Goal: Navigation & Orientation: Find specific page/section

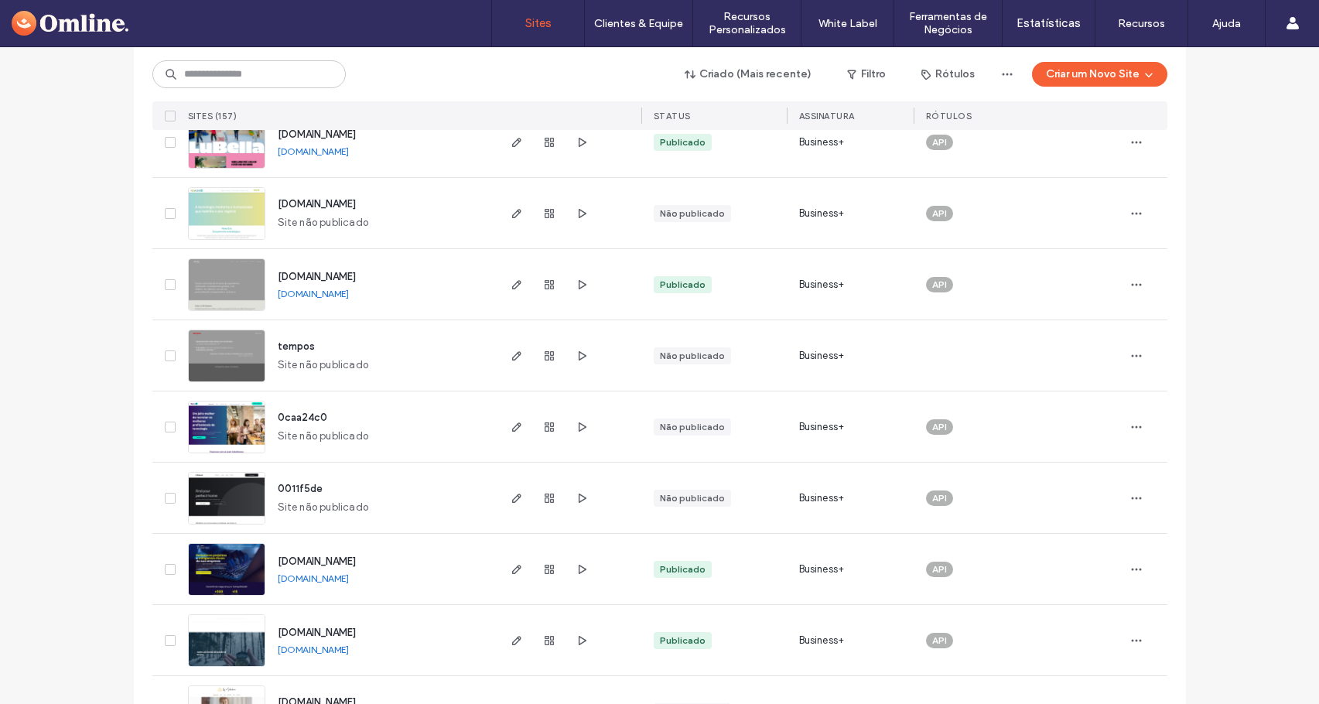
drag, startPoint x: 87, startPoint y: 242, endPoint x: 82, endPoint y: 268, distance: 26.0
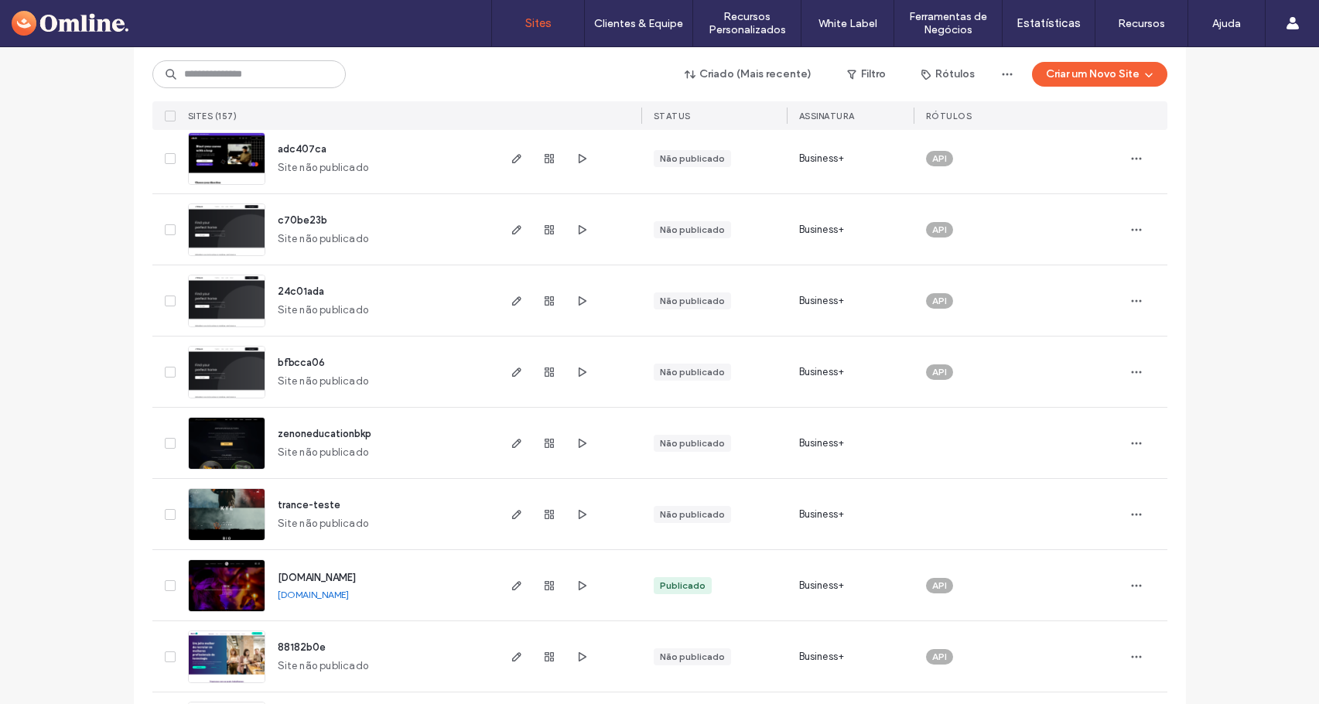
scroll to position [4996, 0]
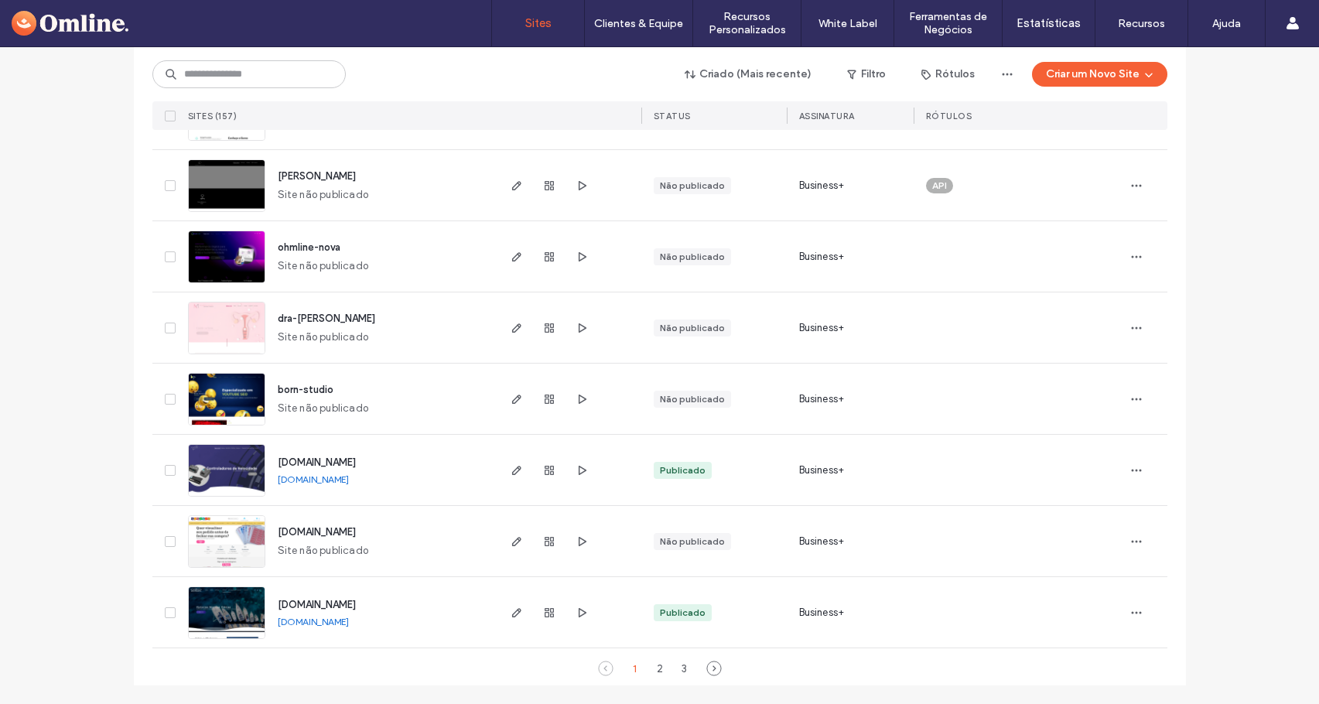
drag, startPoint x: 95, startPoint y: 604, endPoint x: 108, endPoint y: 498, distance: 106.7
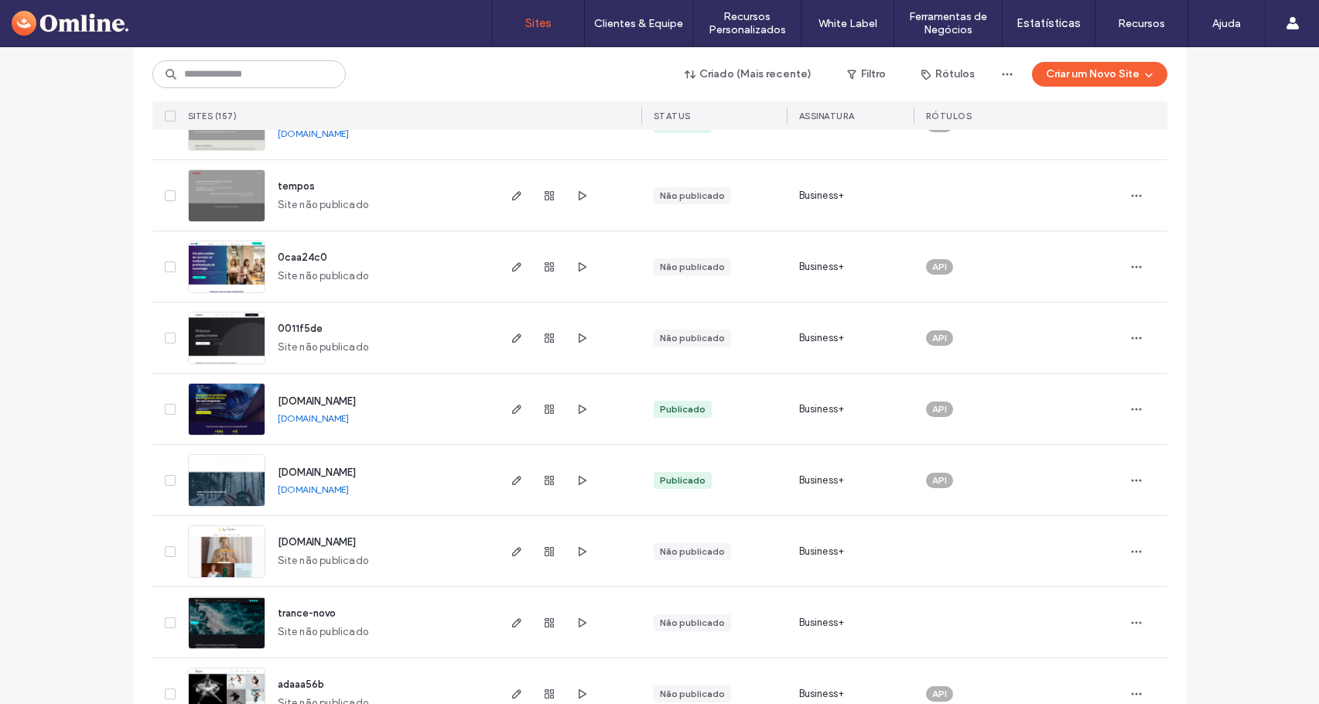
scroll to position [2578, 0]
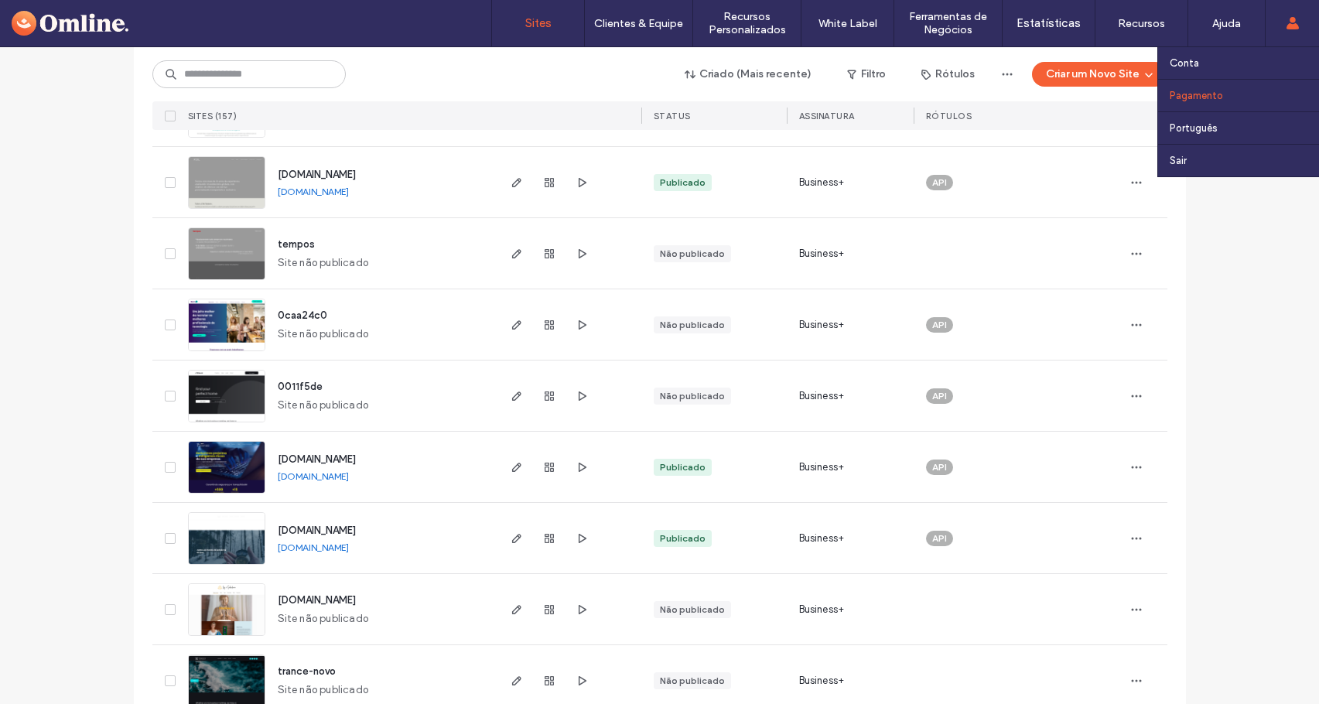
click at [1225, 97] on link "Pagamento" at bounding box center [1244, 96] width 149 height 32
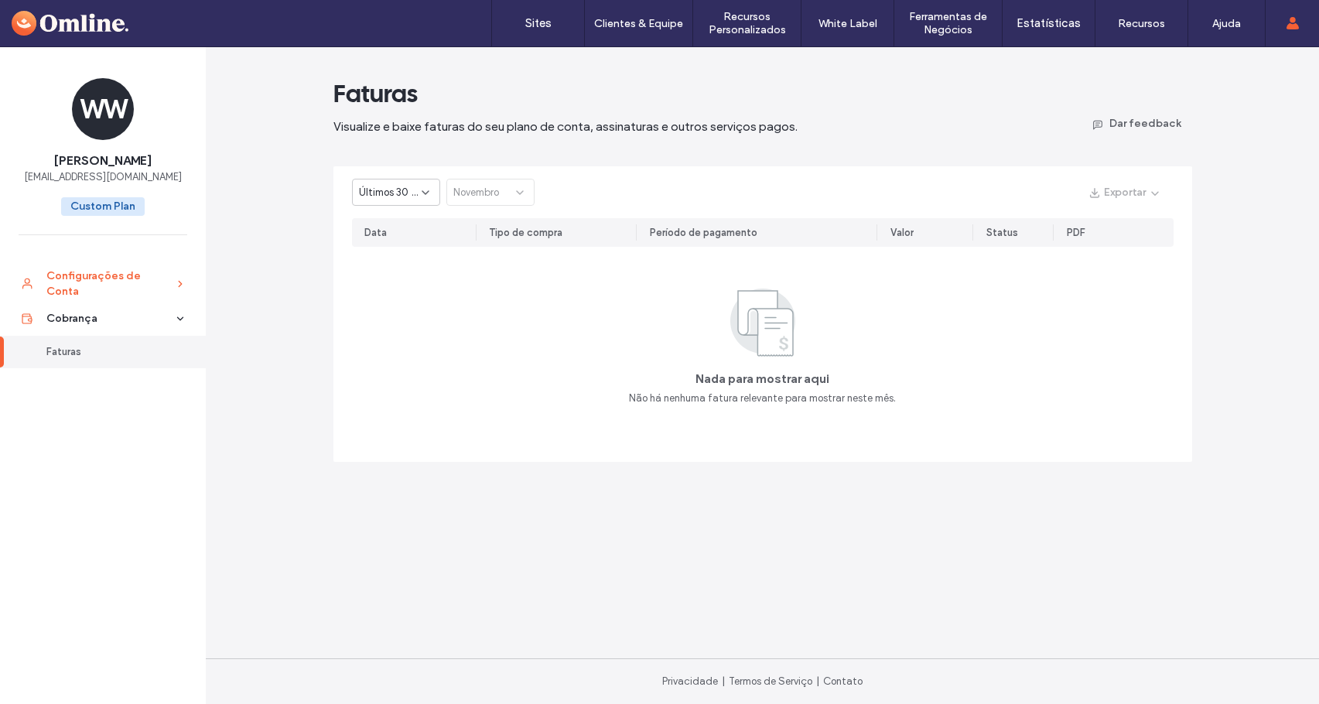
click at [96, 289] on div "Configurações de Conta" at bounding box center [109, 284] width 127 height 31
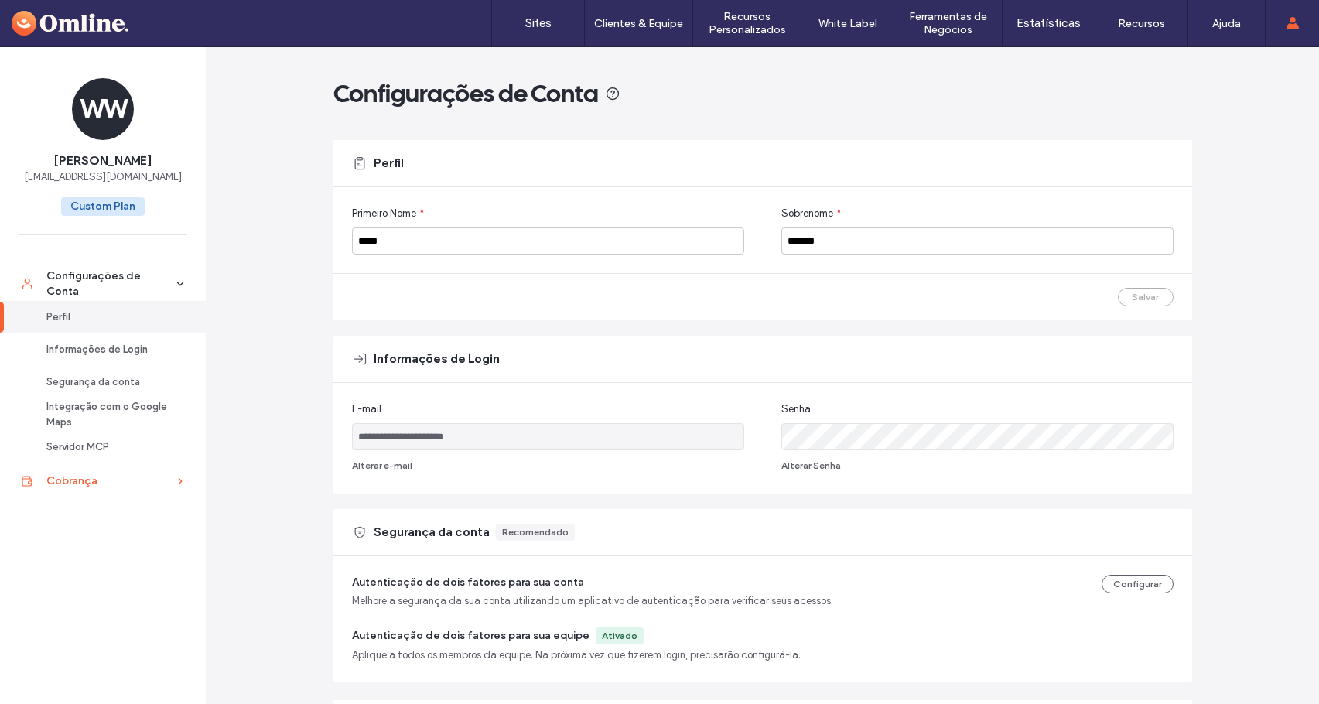
click at [125, 483] on div "Cobrança" at bounding box center [109, 481] width 127 height 15
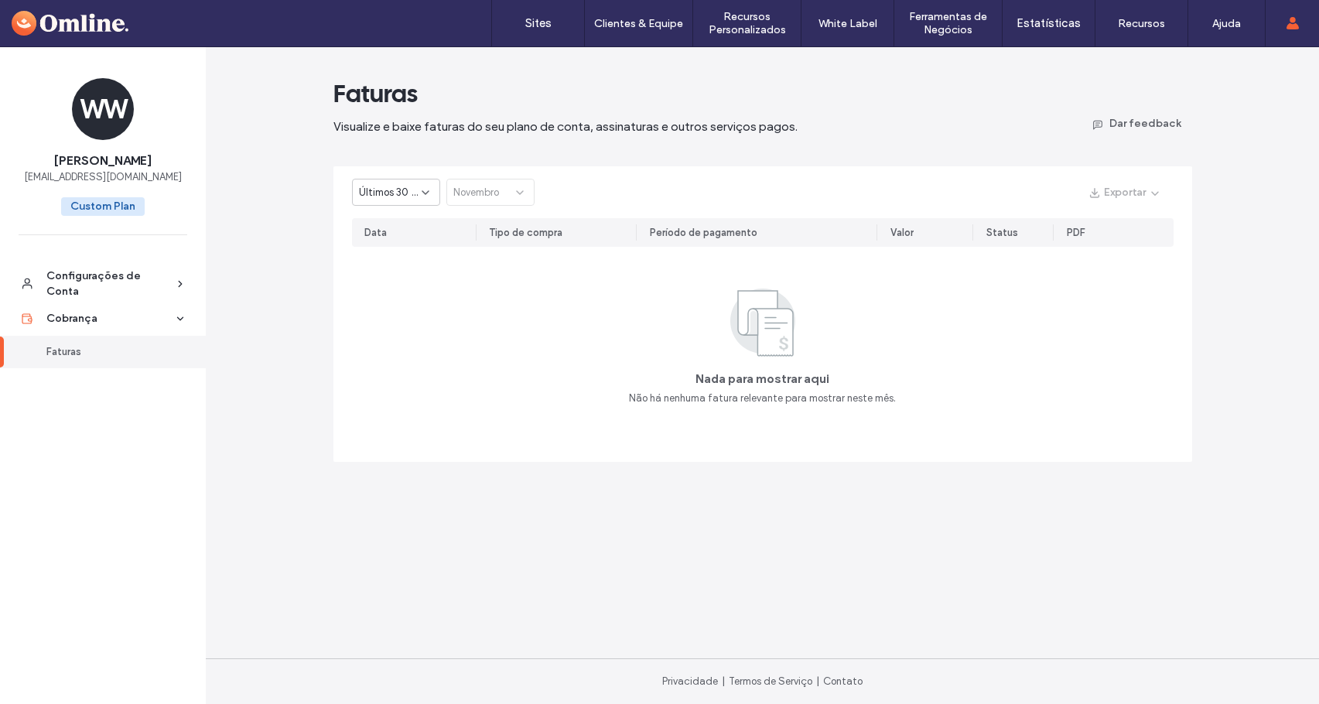
click at [377, 197] on span "Últimos 30 dias" at bounding box center [390, 192] width 63 height 15
click at [398, 274] on div "2024" at bounding box center [396, 273] width 87 height 27
click at [398, 198] on div "2024" at bounding box center [390, 192] width 63 height 15
click at [401, 249] on span "Ano atual" at bounding box center [381, 246] width 44 height 15
click at [537, 31] on link "Sites" at bounding box center [538, 23] width 92 height 46
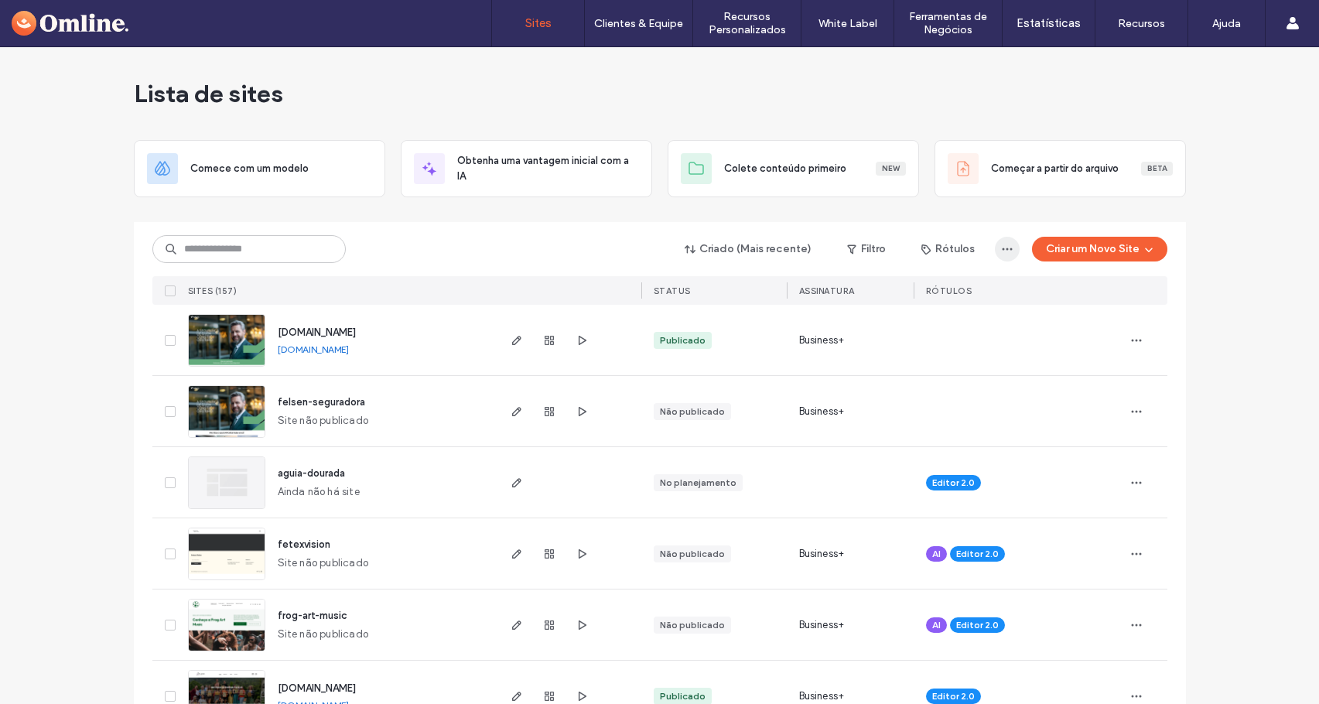
click at [1003, 251] on icon "button" at bounding box center [1007, 249] width 12 height 12
click at [1001, 252] on icon "button" at bounding box center [1007, 249] width 12 height 12
click at [922, 255] on icon "button" at bounding box center [926, 249] width 12 height 12
click at [875, 250] on button "Filtro" at bounding box center [867, 249] width 70 height 25
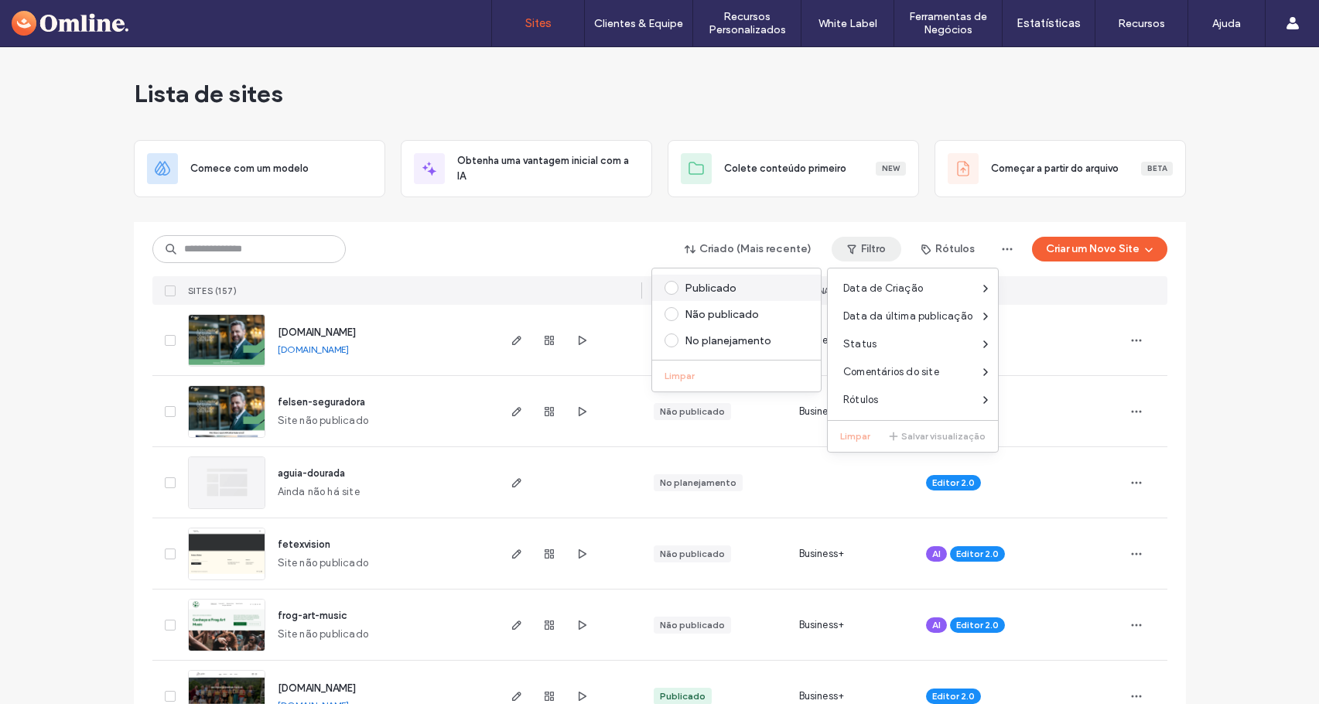
click at [701, 283] on div "Publicado" at bounding box center [744, 288] width 118 height 13
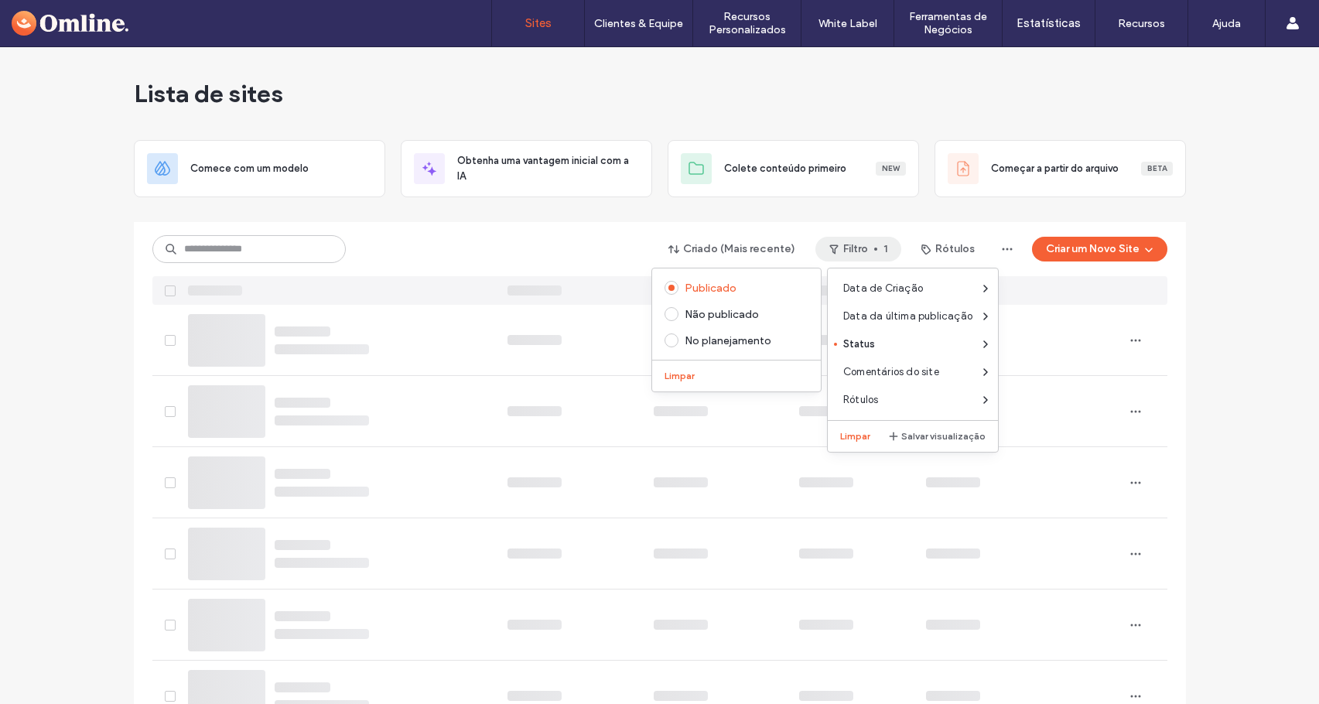
click at [576, 241] on div "Criado (Mais recente) Filtro 1 Rótulos Criar um Novo Site" at bounding box center [659, 248] width 1015 height 29
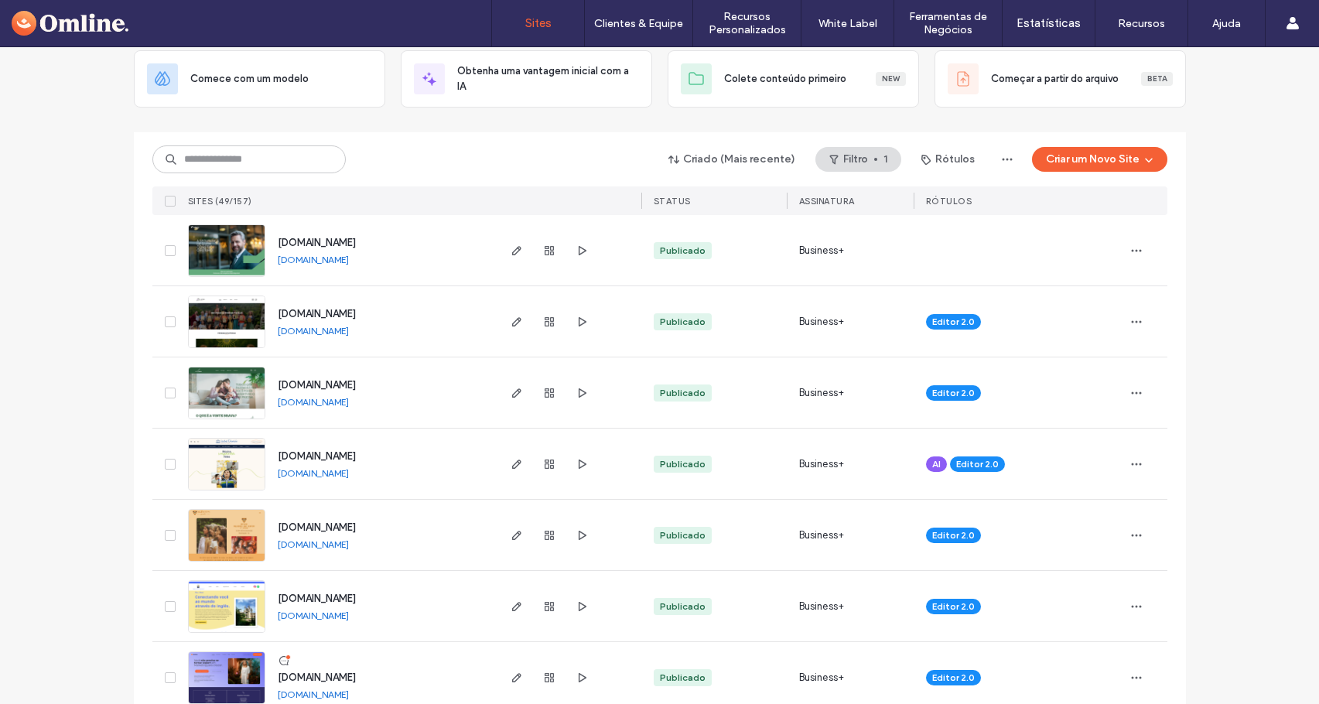
scroll to position [0, 0]
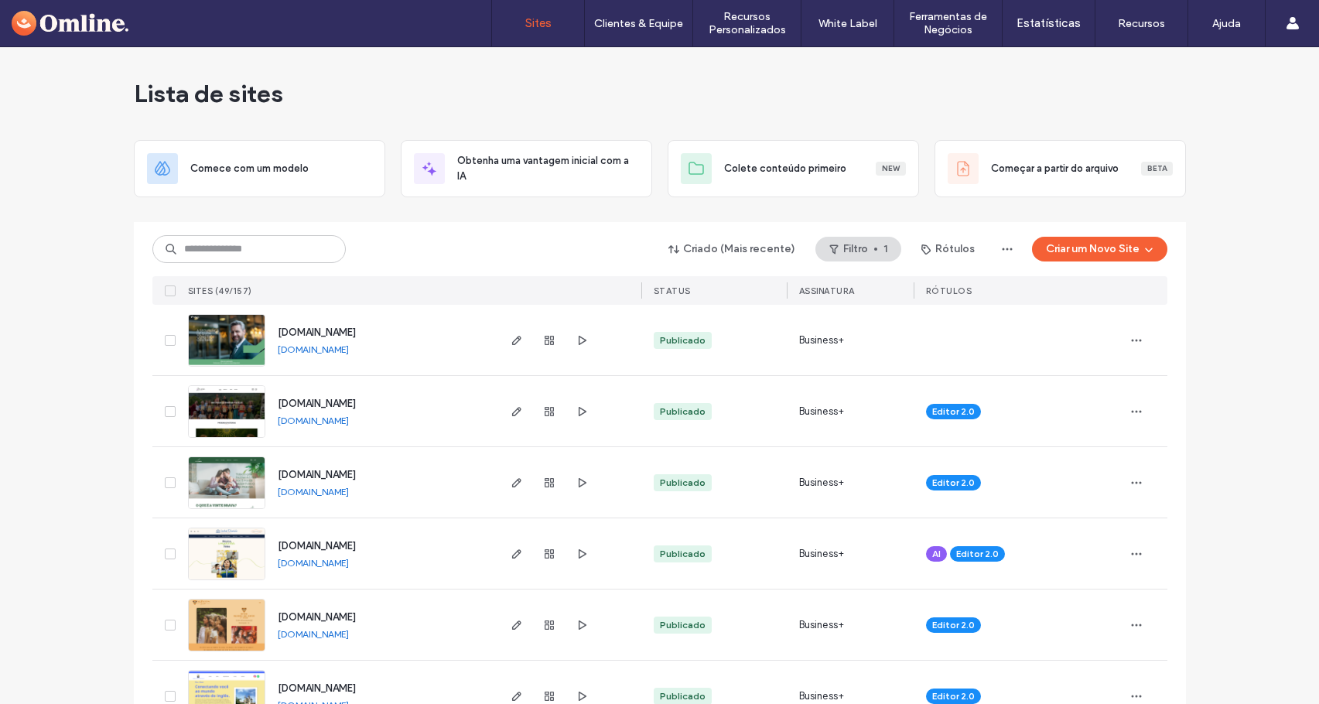
click at [167, 292] on icon at bounding box center [170, 291] width 6 height 5
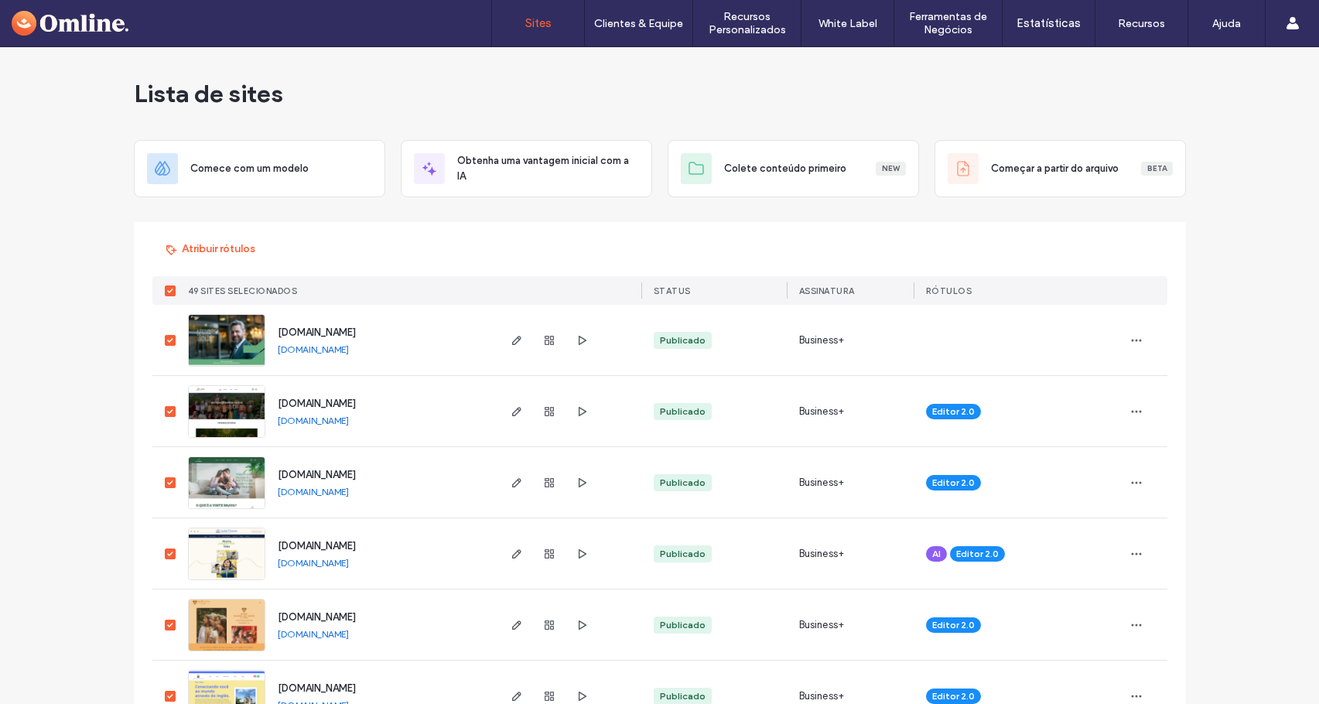
click at [167, 292] on icon at bounding box center [170, 291] width 6 height 5
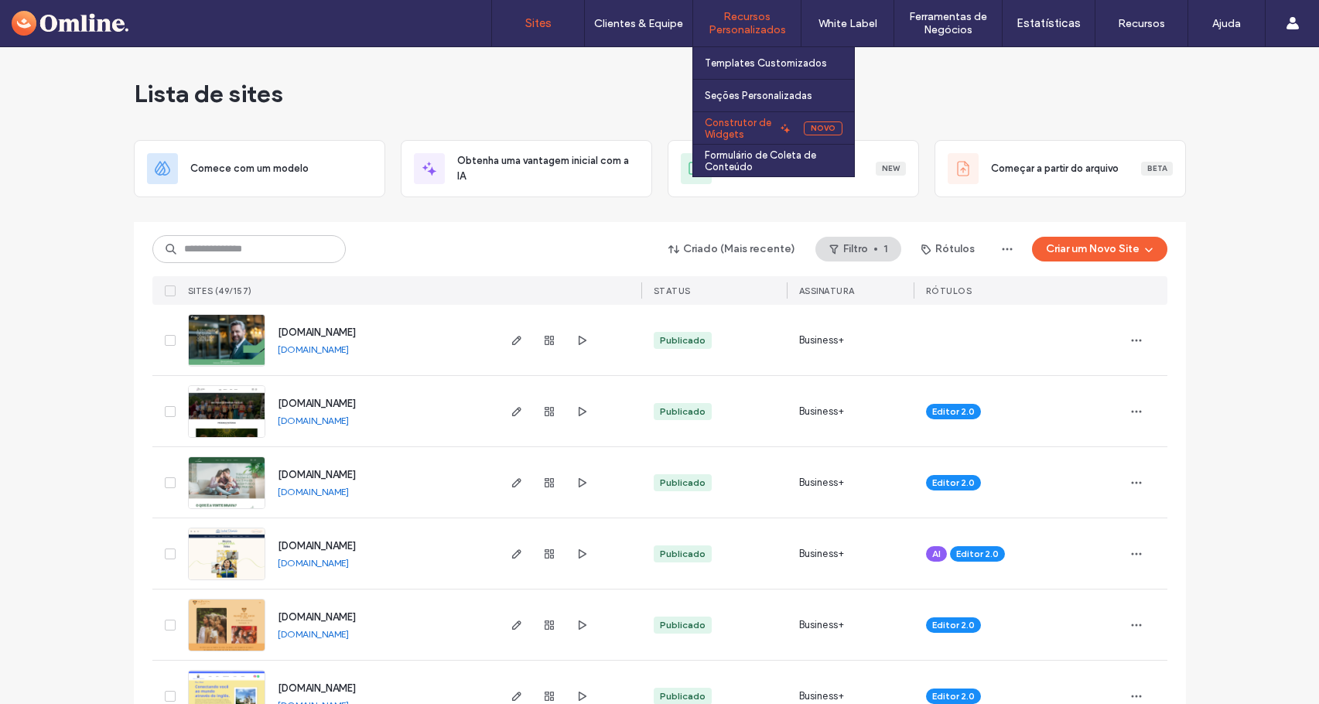
click at [750, 128] on label "Construtor de Widgets" at bounding box center [740, 128] width 70 height 23
